Goal: Task Accomplishment & Management: Manage account settings

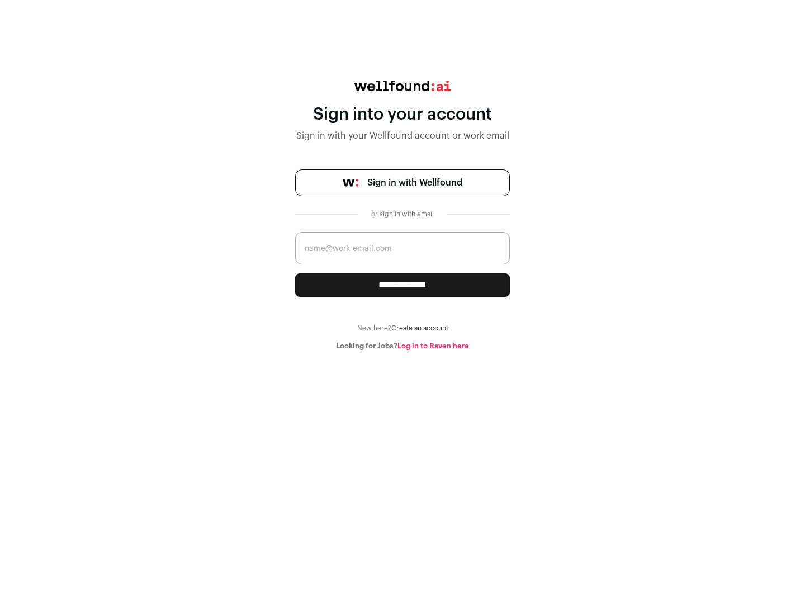
click at [414, 183] on span "Sign in with Wellfound" at bounding box center [414, 182] width 95 height 13
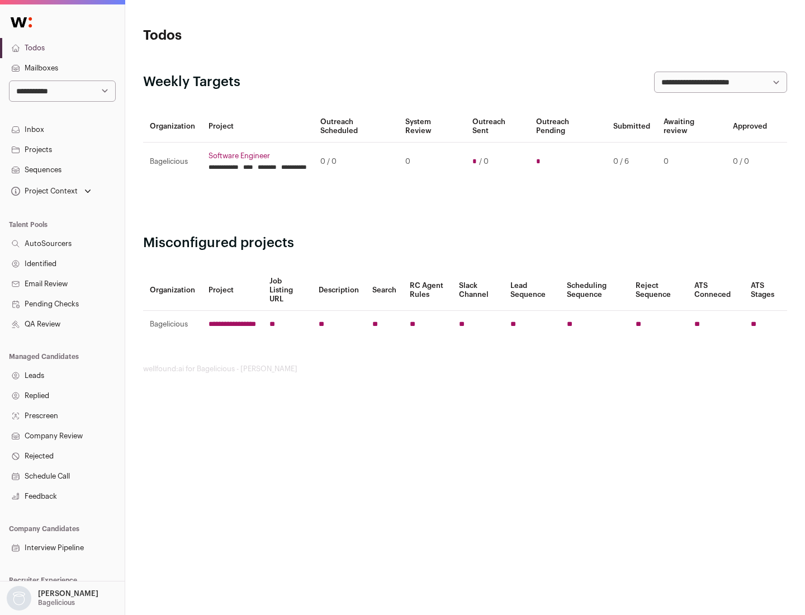
click at [62, 149] on link "Projects" at bounding box center [62, 150] width 125 height 20
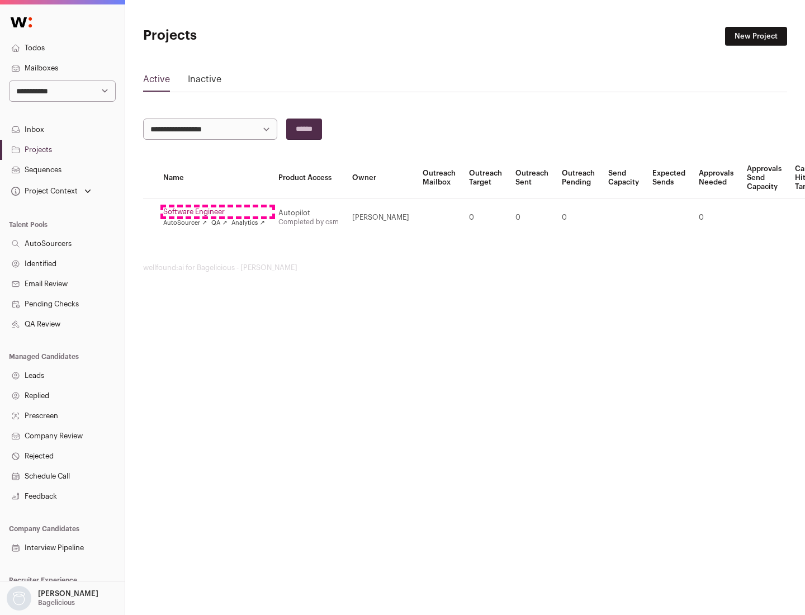
click at [217, 212] on link "Software Engineer" at bounding box center [214, 211] width 102 height 9
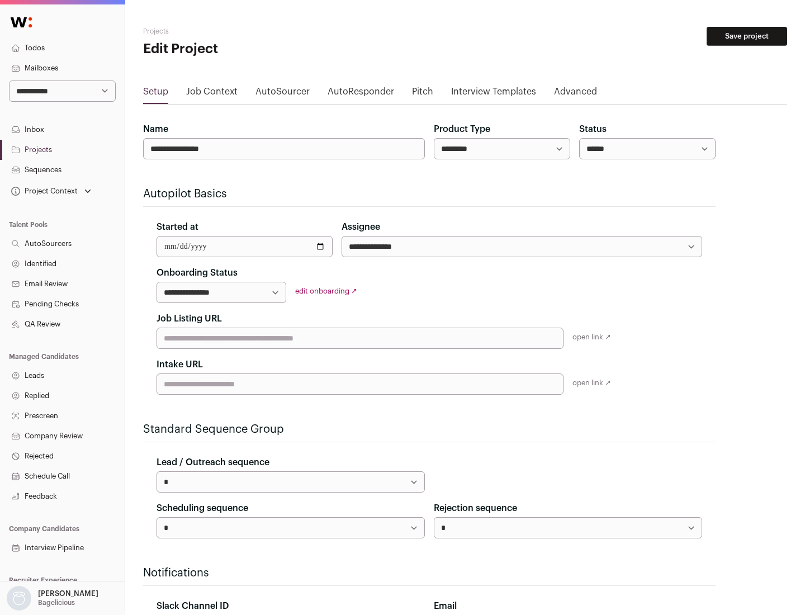
click at [747, 36] on button "Save project" at bounding box center [747, 36] width 80 height 19
